Goal: Navigation & Orientation: Find specific page/section

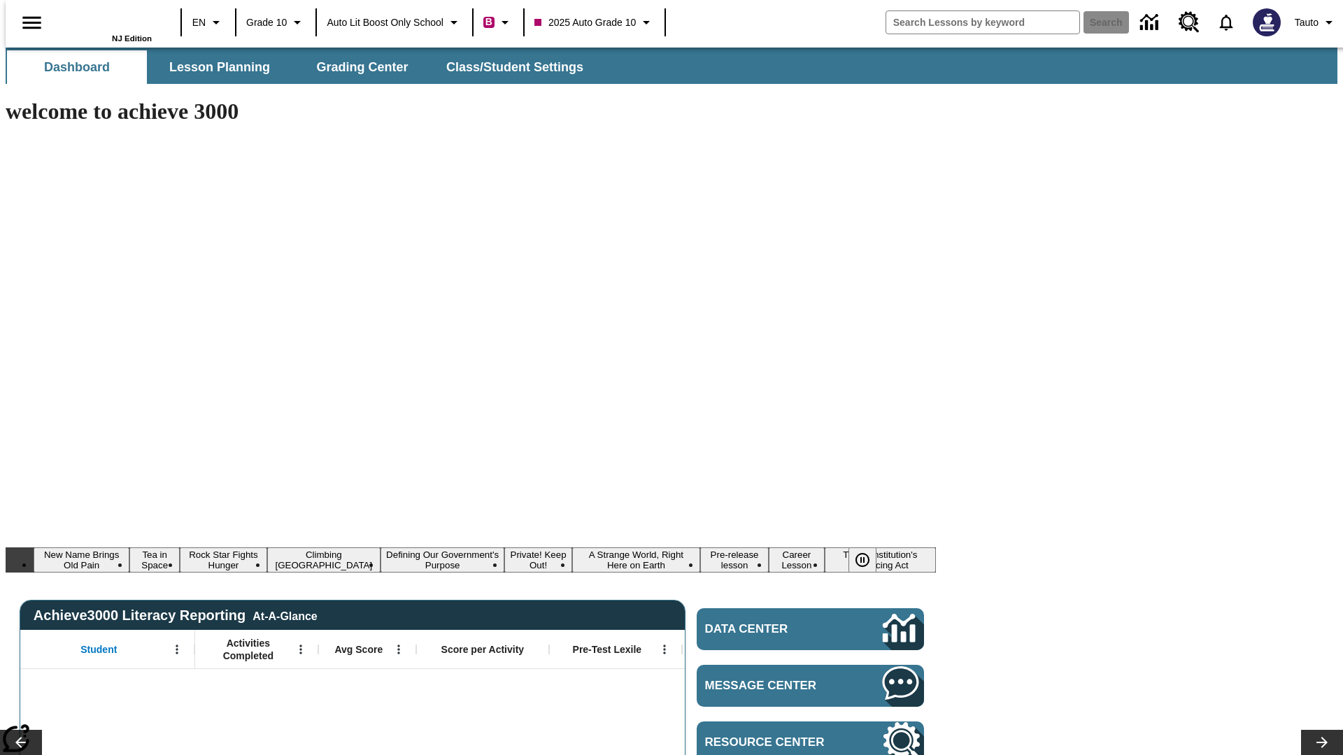
type input "-1"
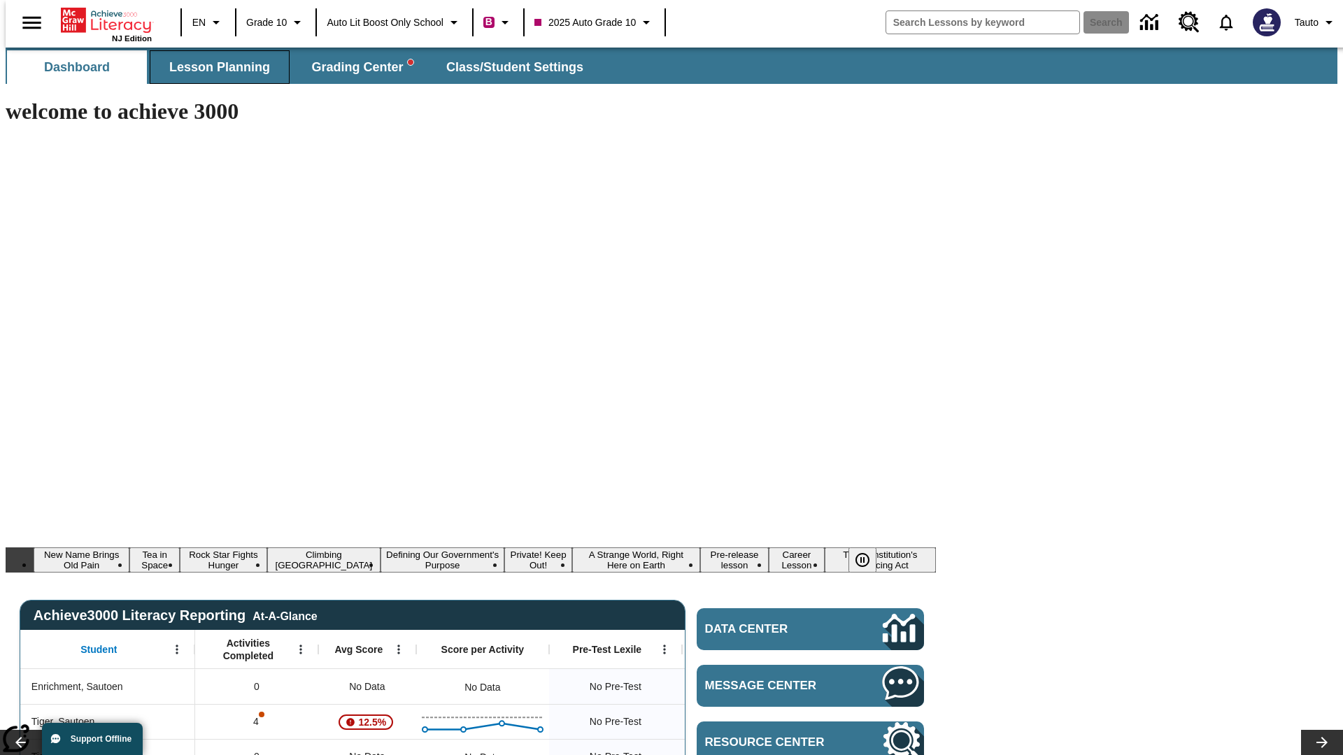
click at [214, 67] on span "Lesson Planning" at bounding box center [219, 67] width 101 height 16
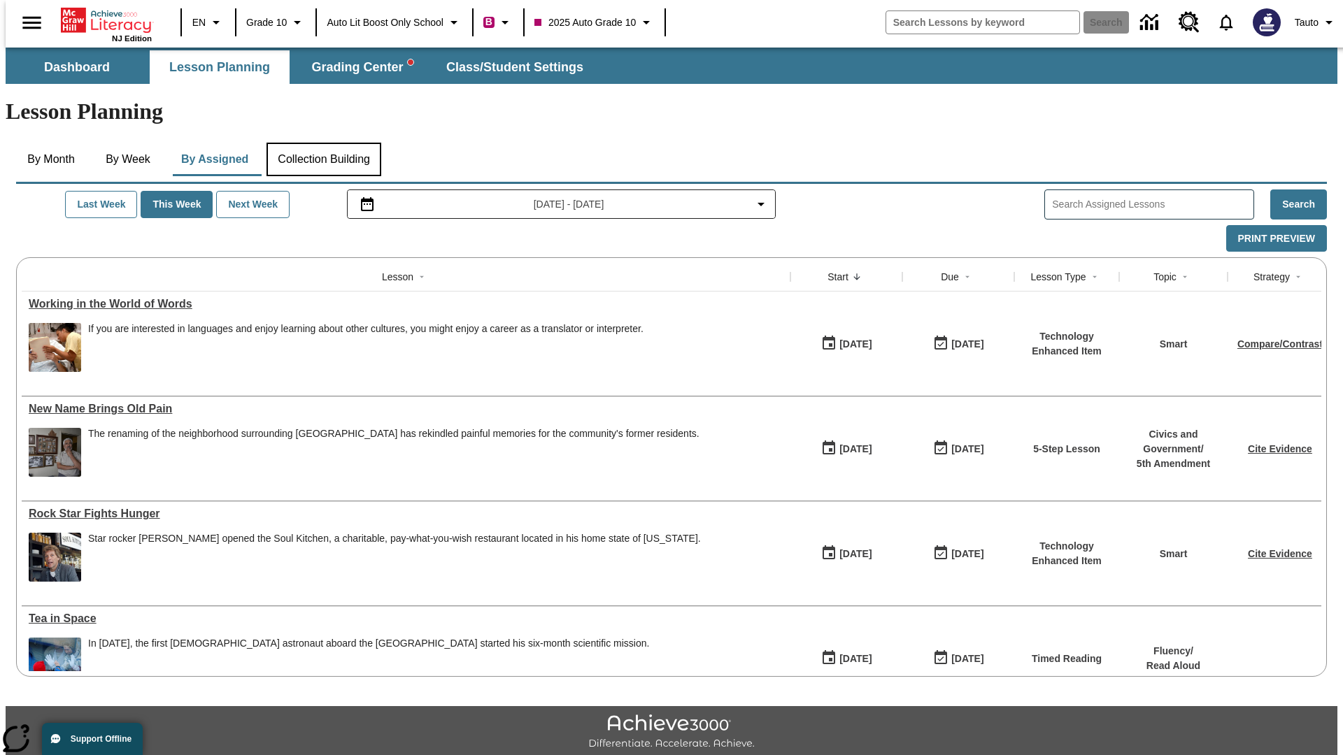
click at [322, 143] on button "Collection Building" at bounding box center [323, 160] width 115 height 34
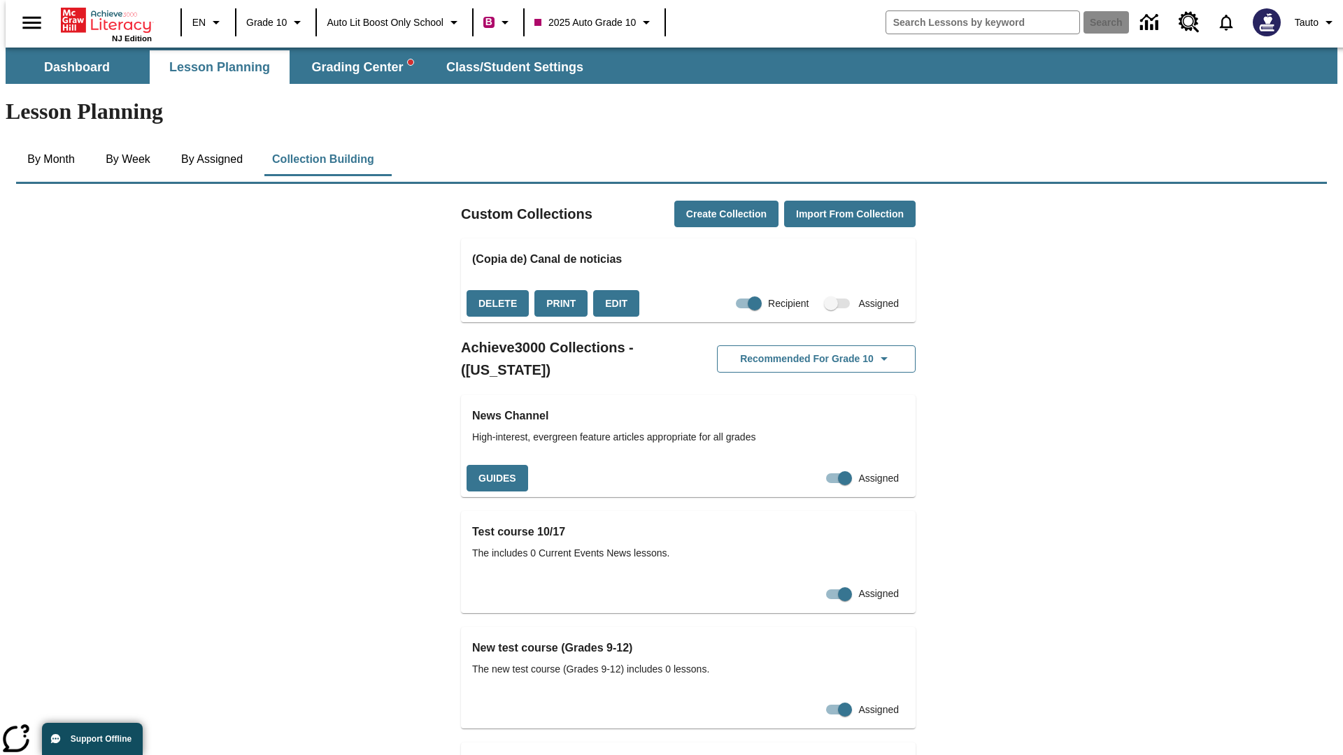
checkbox input "true"
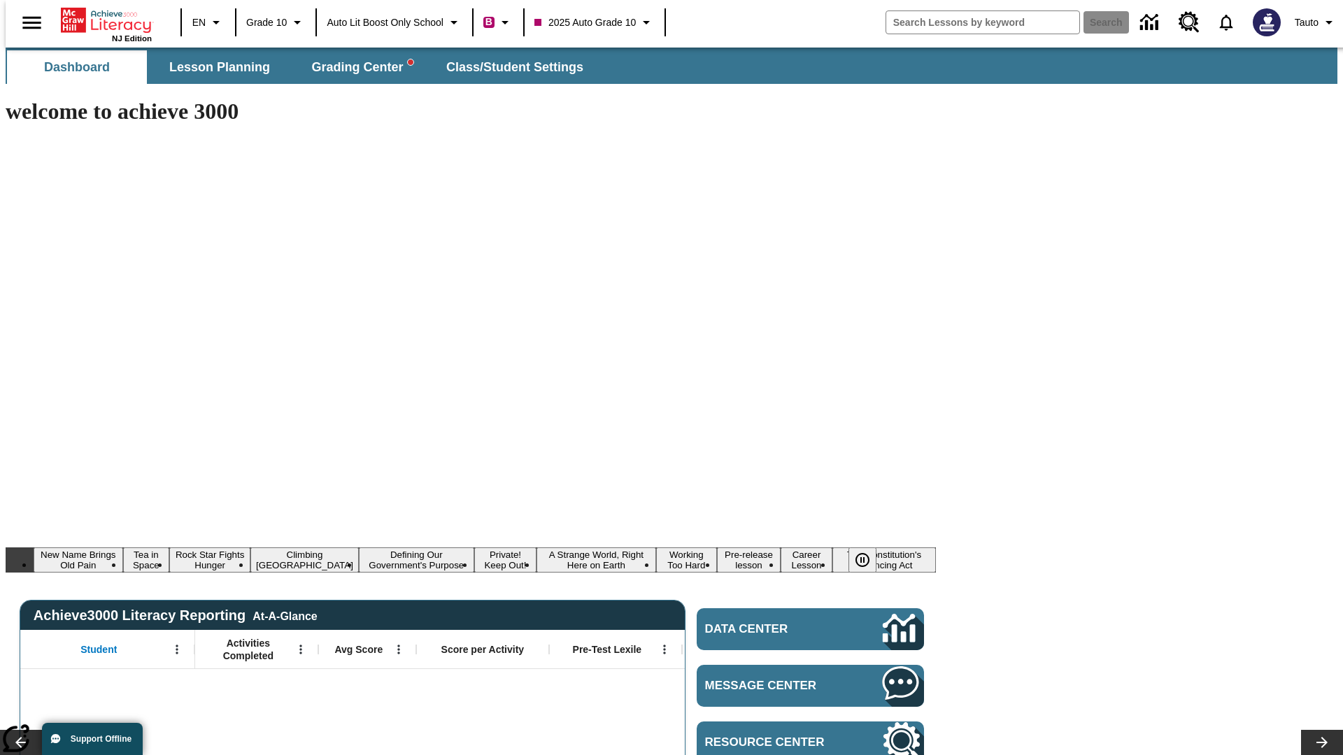
type input "-1"
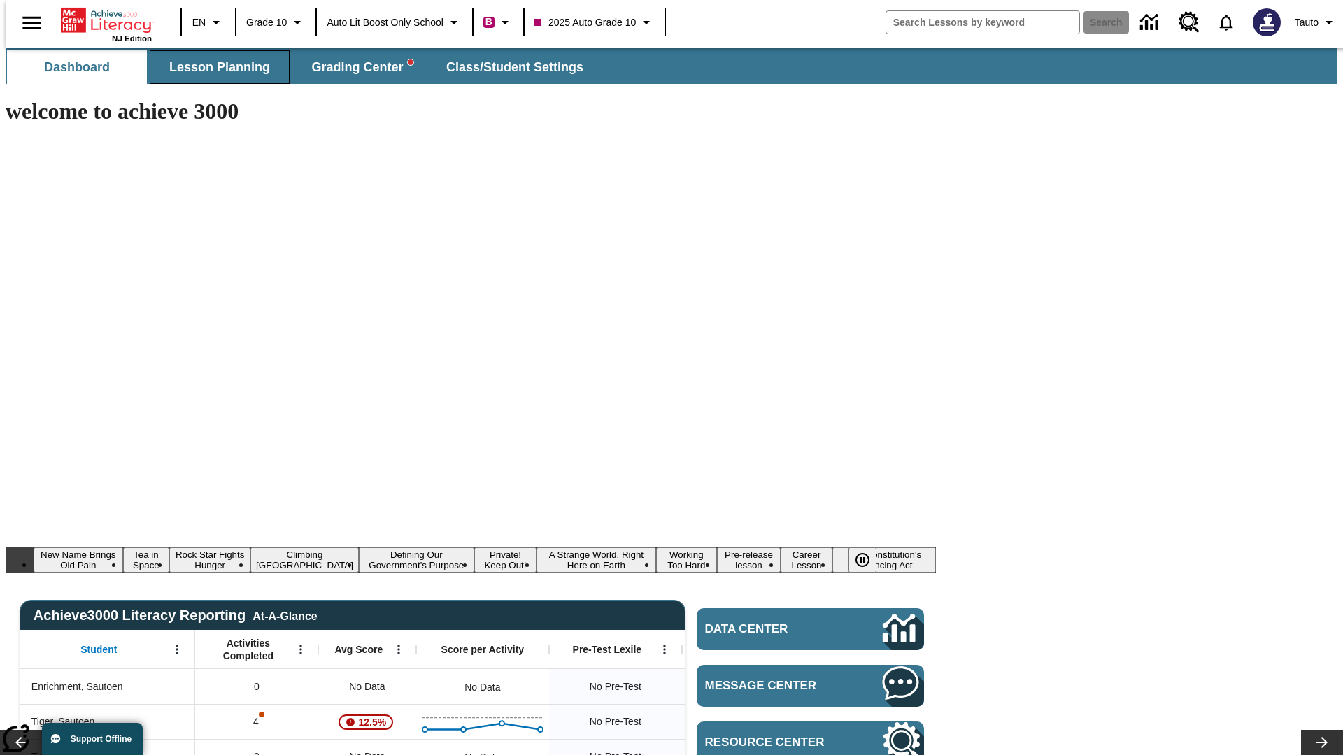
click at [214, 67] on span "Lesson Planning" at bounding box center [219, 67] width 101 height 16
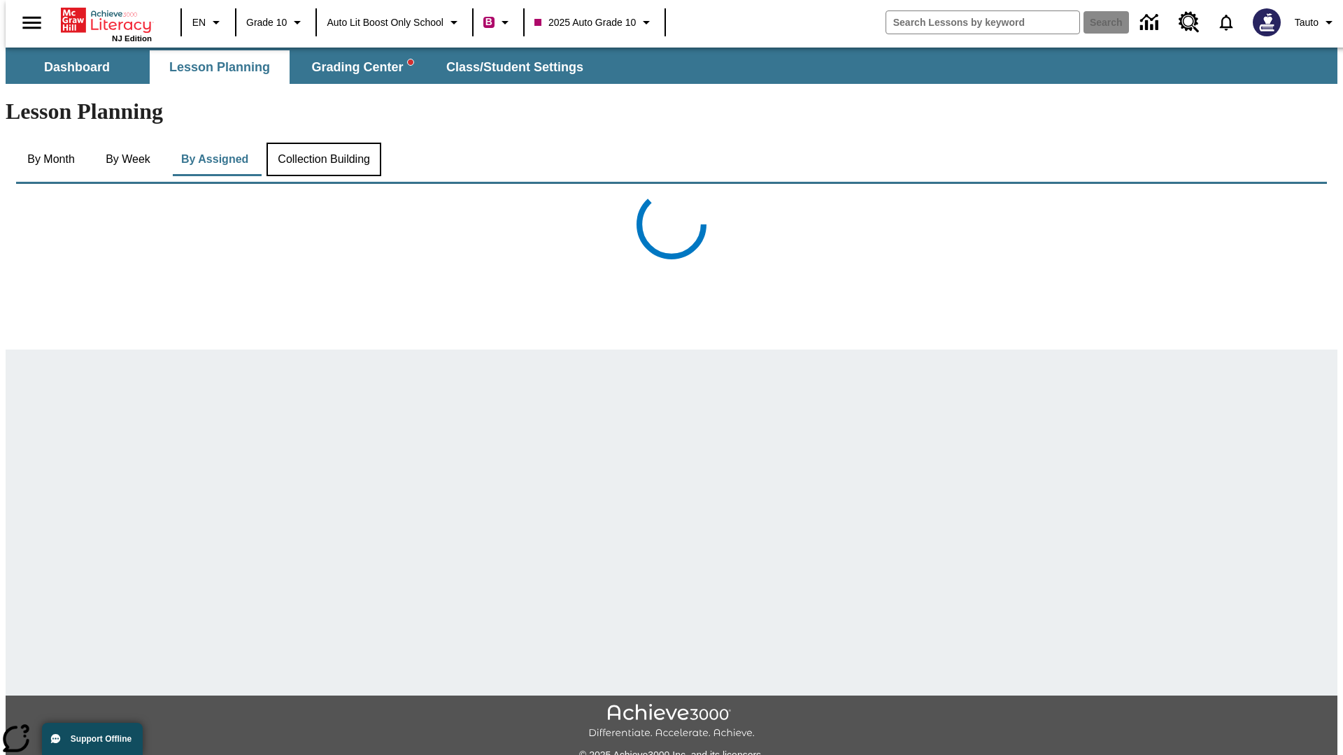
click at [322, 143] on button "Collection Building" at bounding box center [323, 160] width 115 height 34
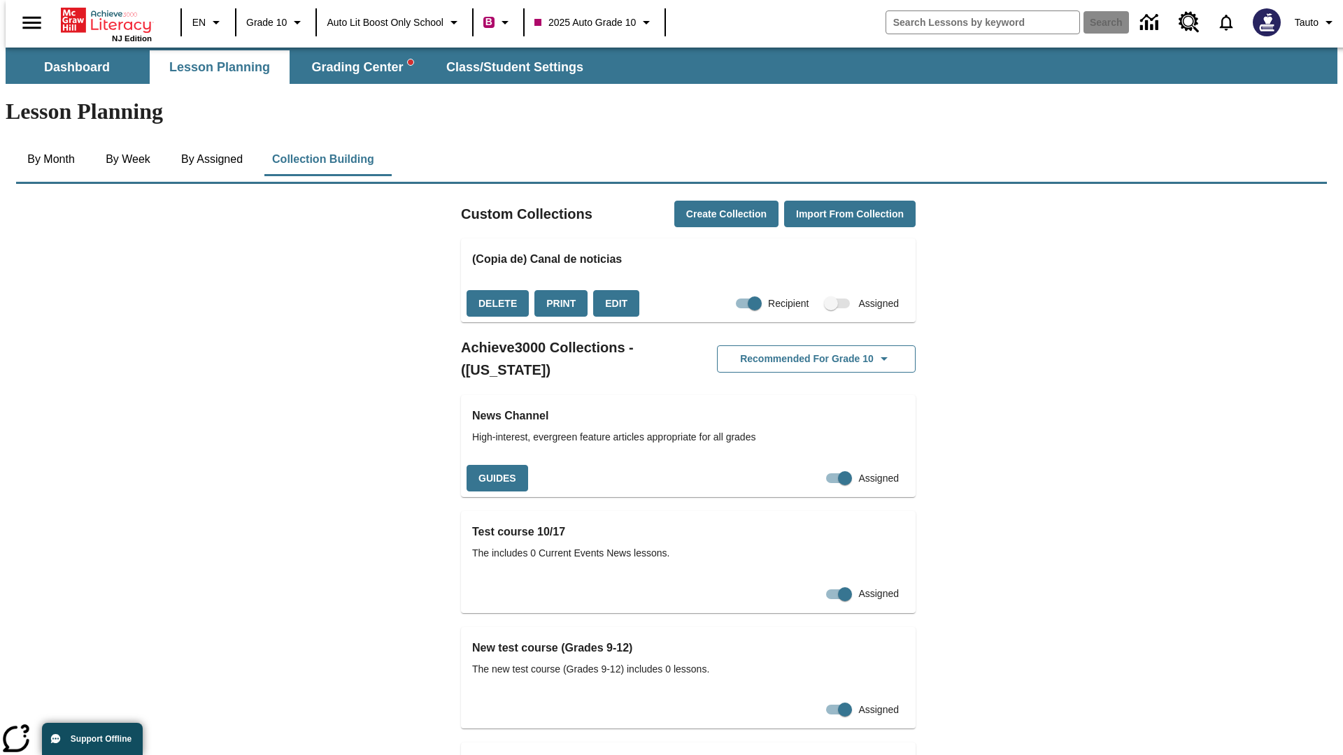
scroll to position [2714, 0]
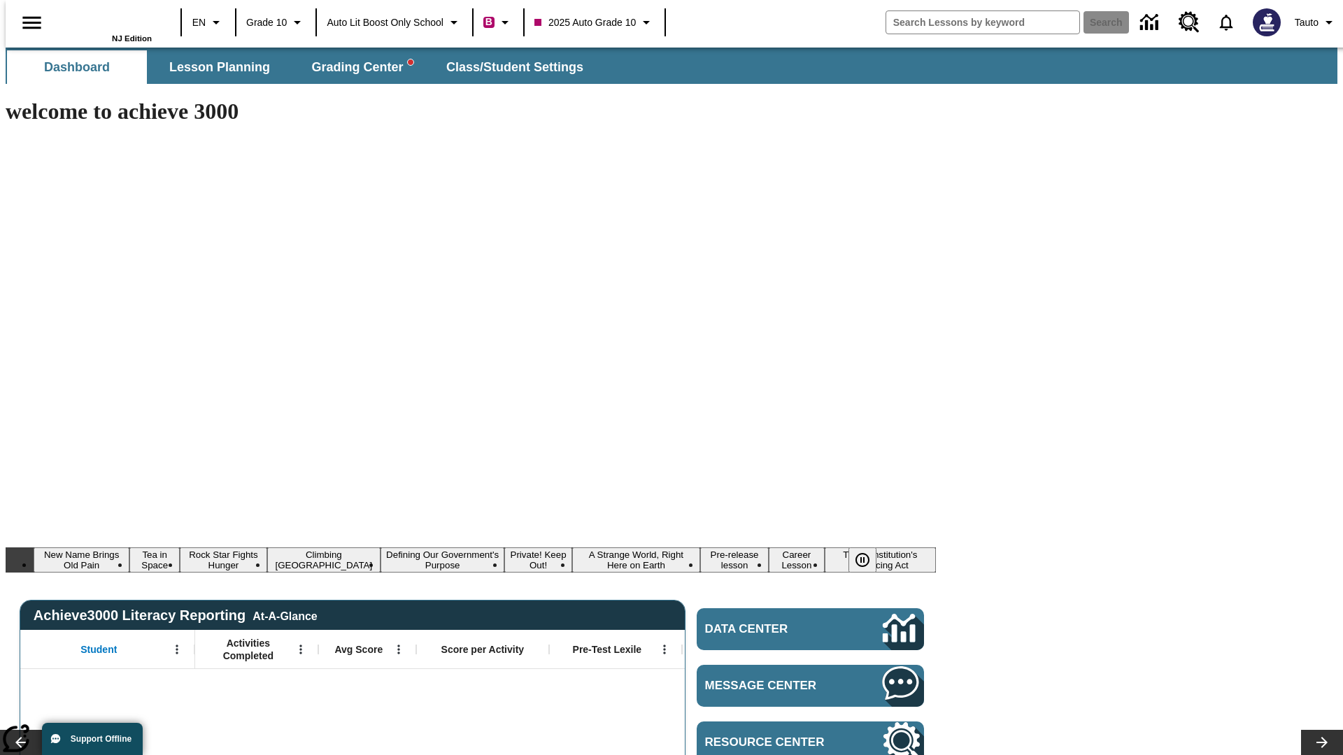
type input "-1"
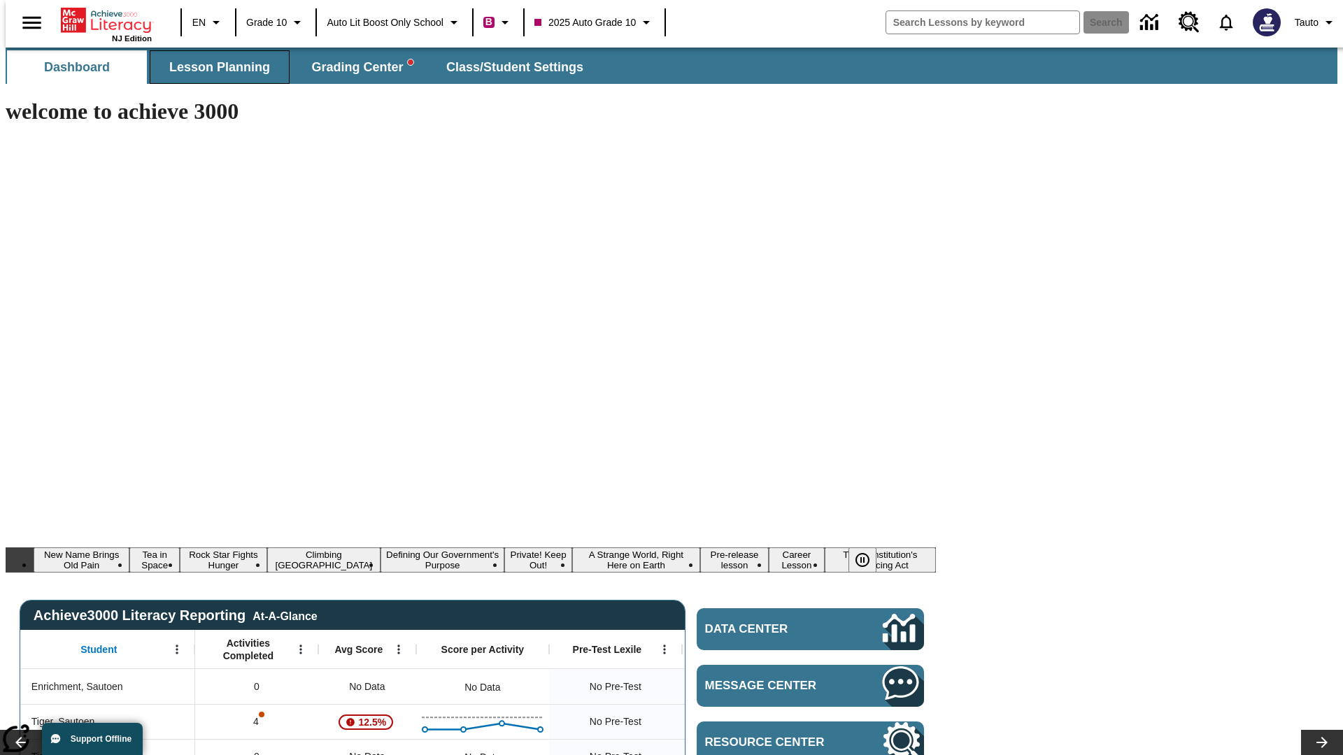
click at [214, 67] on span "Lesson Planning" at bounding box center [219, 67] width 101 height 16
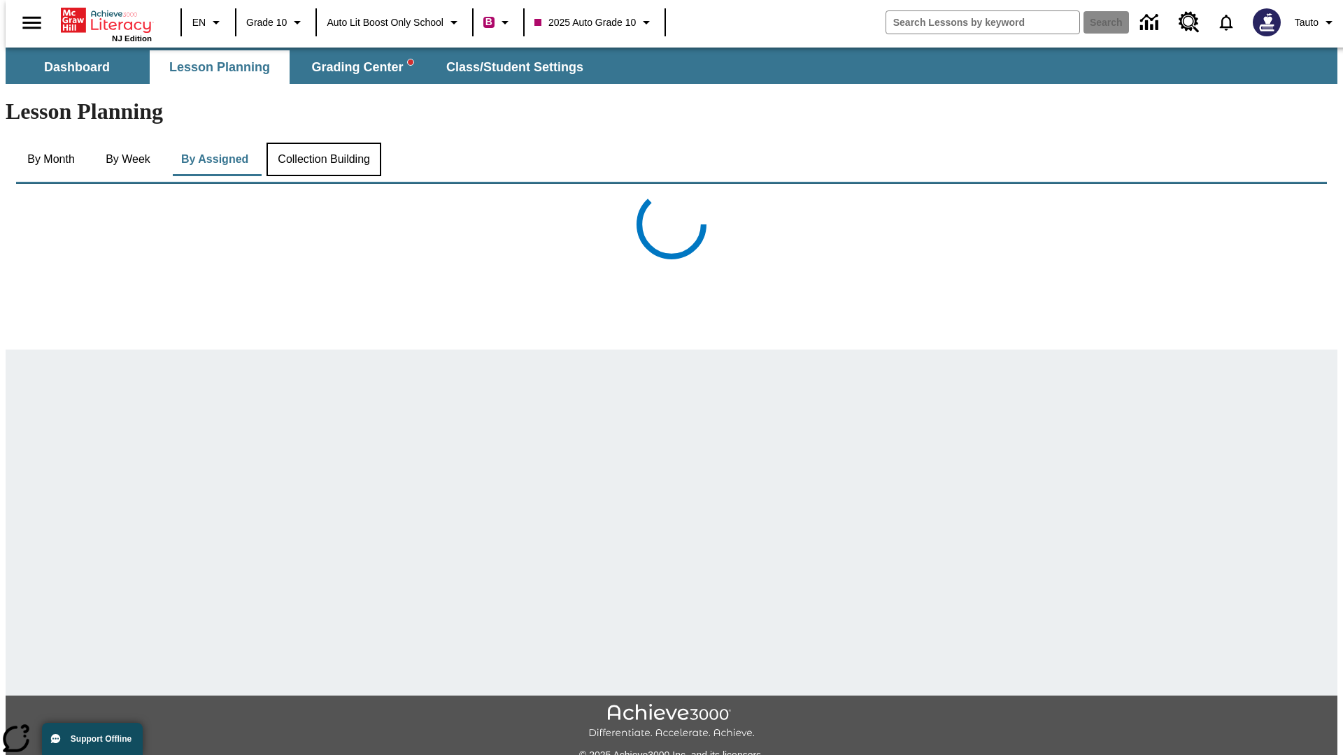
click at [322, 143] on button "Collection Building" at bounding box center [323, 160] width 115 height 34
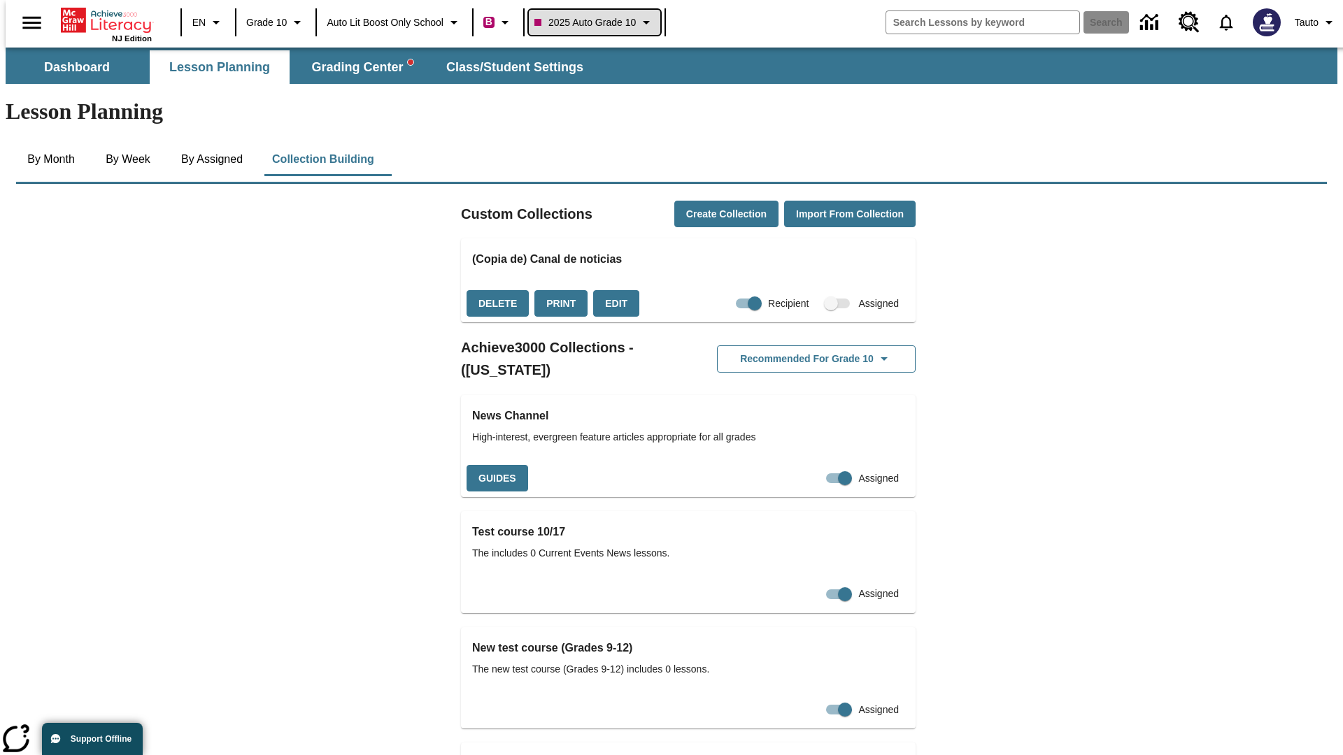
click at [595, 22] on span "2025 Auto Grade 10" at bounding box center [584, 22] width 101 height 15
